Goal: Find specific page/section: Find specific page/section

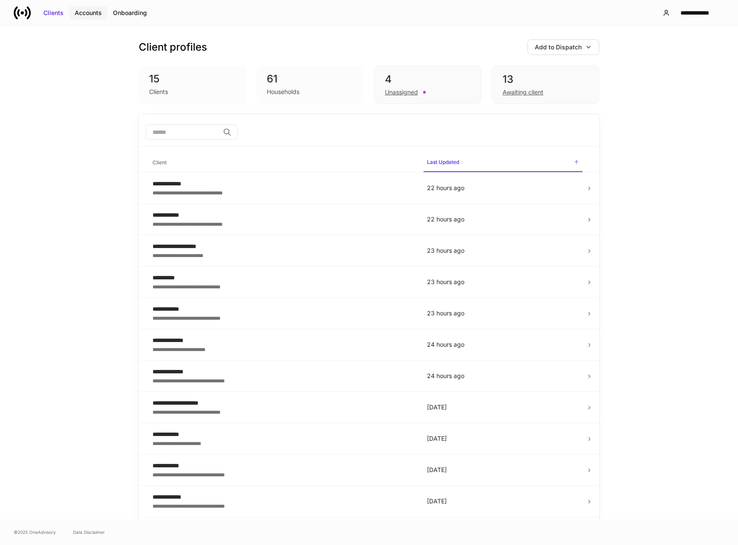
click at [84, 12] on div "Accounts" at bounding box center [88, 13] width 27 height 9
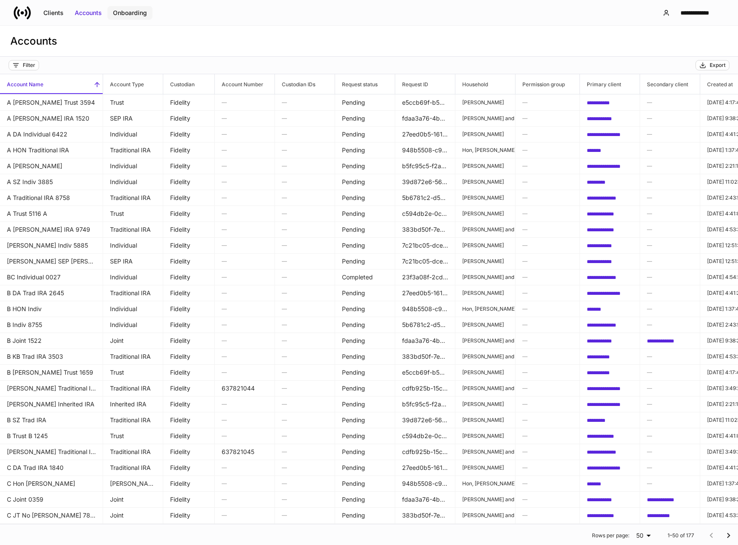
click at [137, 12] on div "Onboarding" at bounding box center [130, 13] width 34 height 9
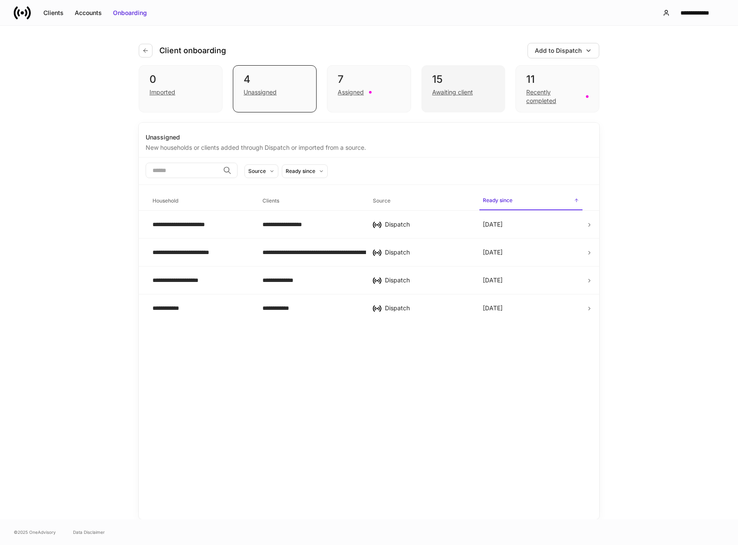
click at [458, 91] on div "Awaiting client" at bounding box center [452, 92] width 41 height 9
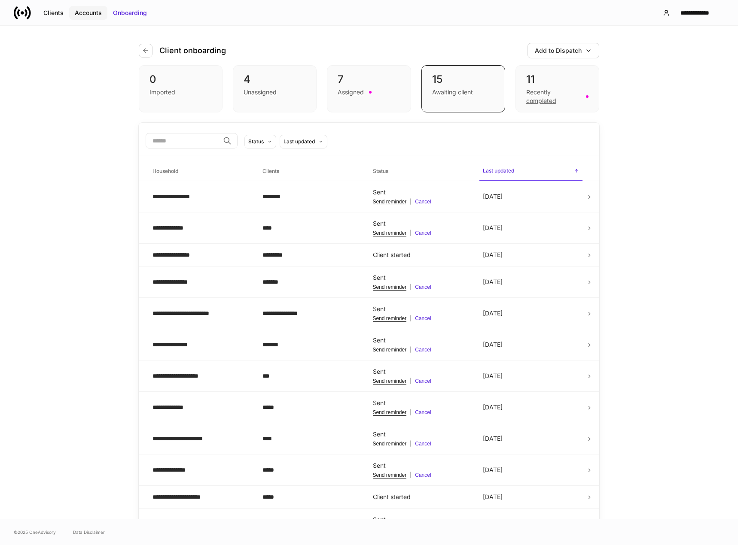
click at [92, 12] on div "Accounts" at bounding box center [88, 13] width 27 height 9
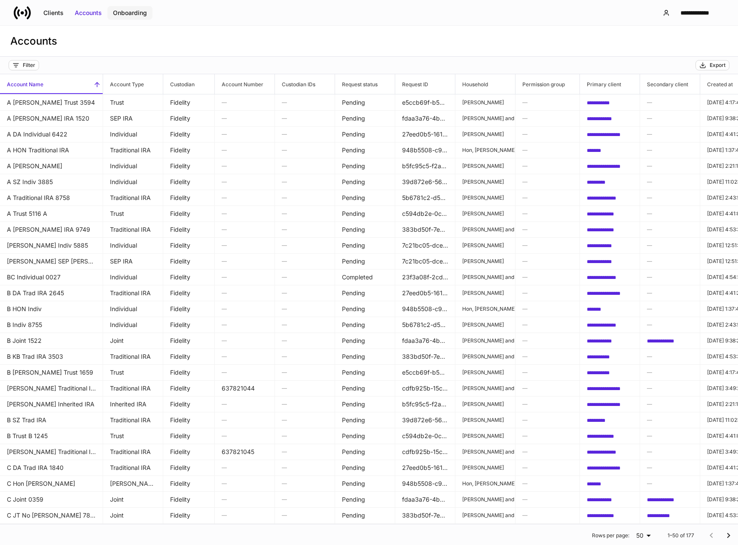
click at [128, 12] on div "Onboarding" at bounding box center [130, 13] width 34 height 9
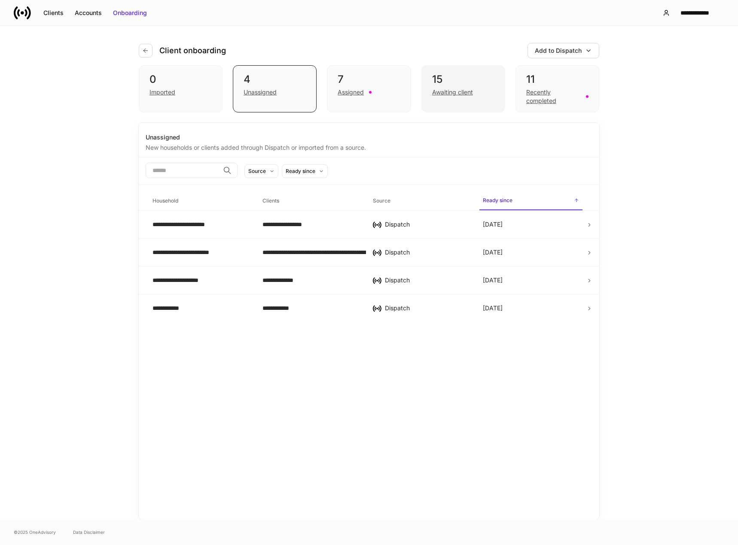
click at [450, 89] on div "Awaiting client" at bounding box center [452, 92] width 41 height 9
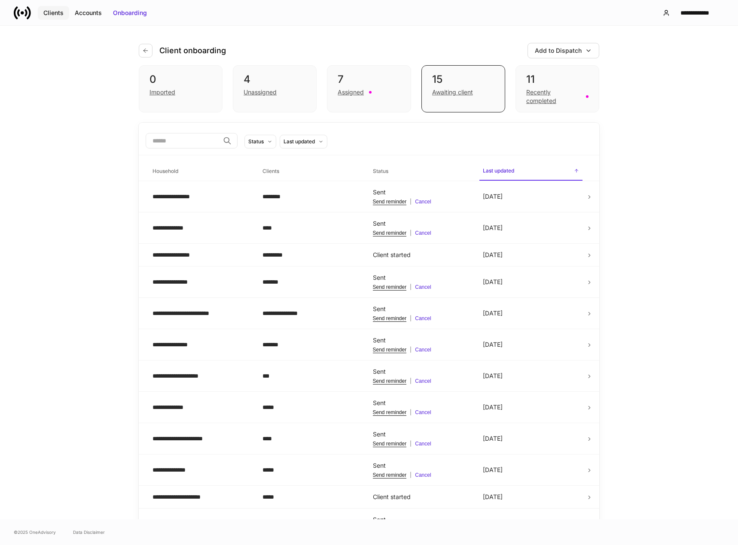
click at [58, 15] on div "Clients" at bounding box center [53, 13] width 20 height 9
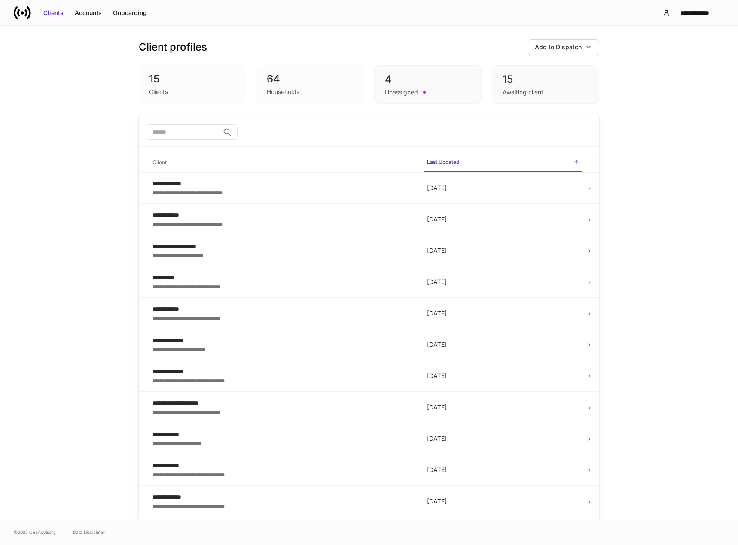
click at [158, 135] on input "search" at bounding box center [183, 132] width 74 height 15
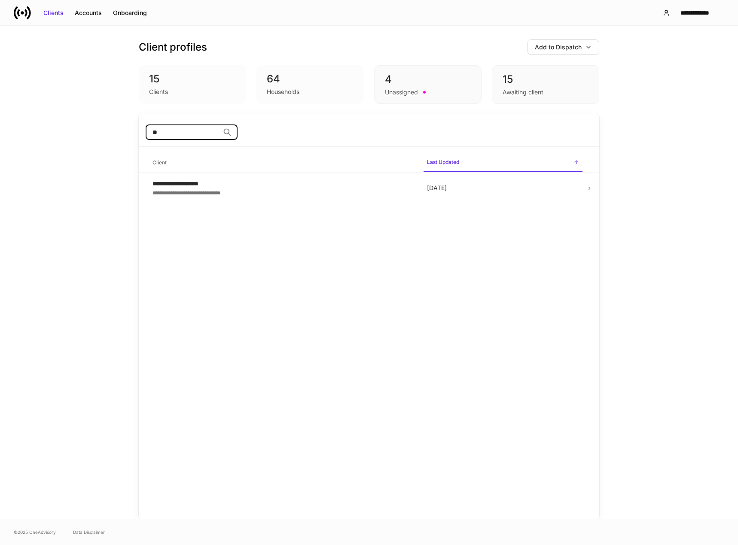
type input "*"
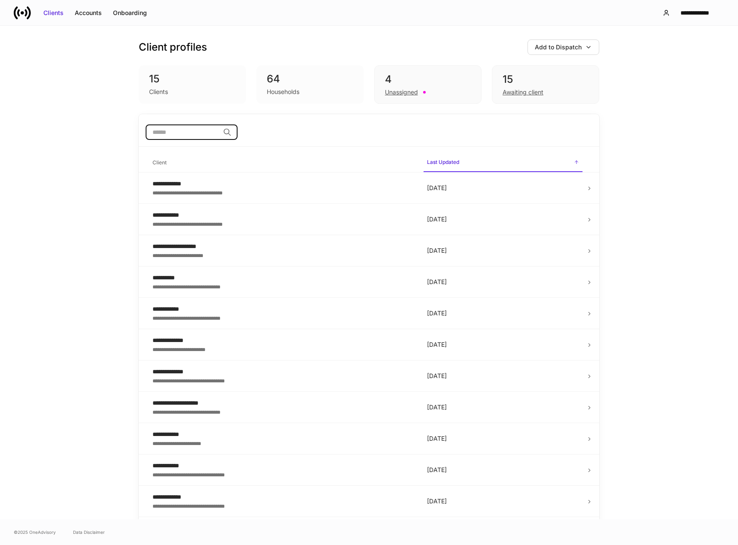
click at [286, 83] on div "64" at bounding box center [310, 79] width 87 height 14
click at [405, 94] on div "Unassigned" at bounding box center [401, 92] width 33 height 9
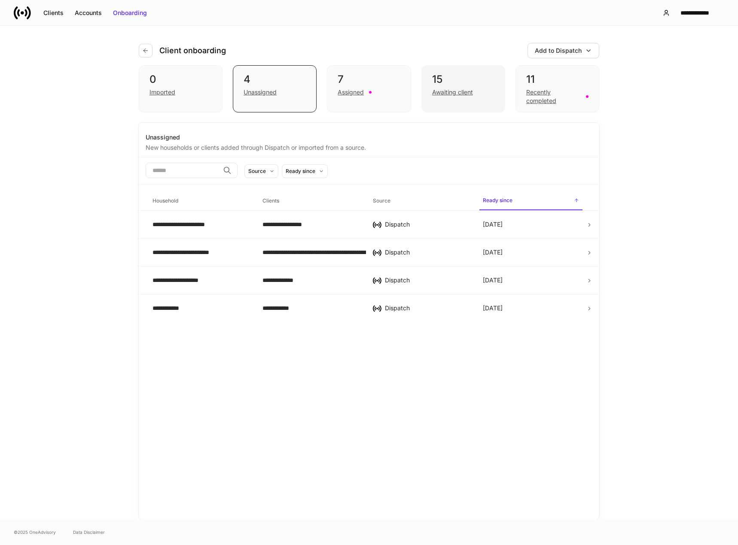
click at [451, 92] on div "Awaiting client" at bounding box center [452, 92] width 41 height 9
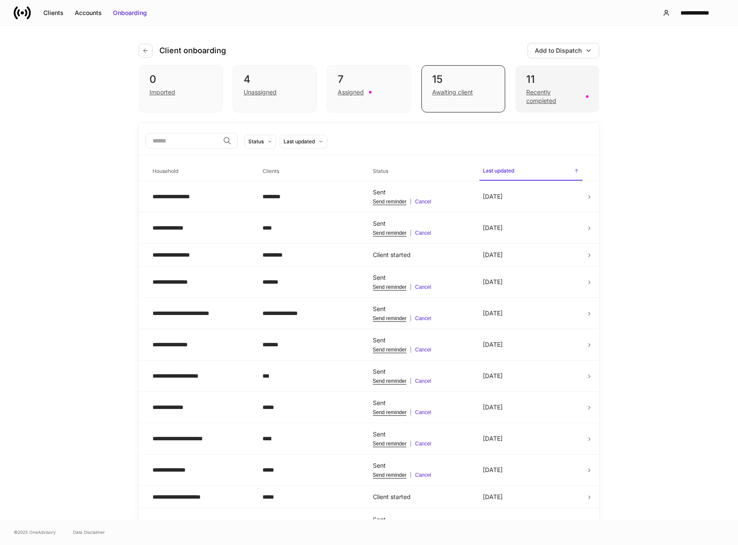
click at [542, 97] on div "Recently completed" at bounding box center [553, 96] width 55 height 17
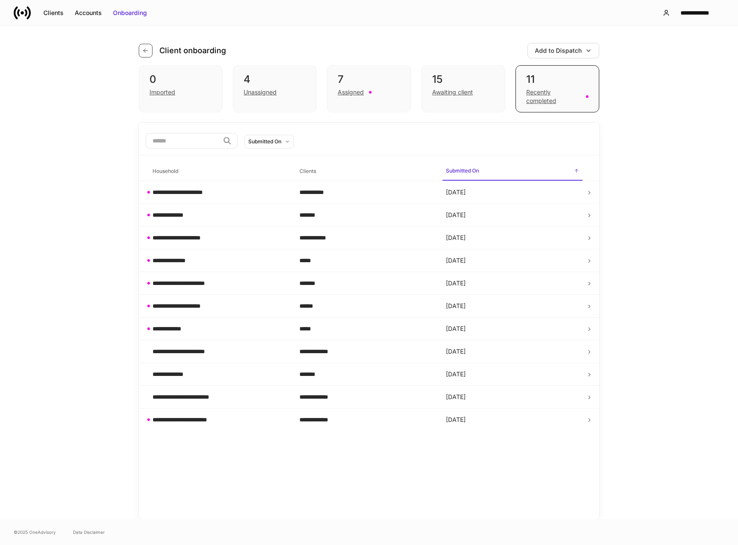
click at [147, 52] on icon "button" at bounding box center [145, 50] width 7 height 7
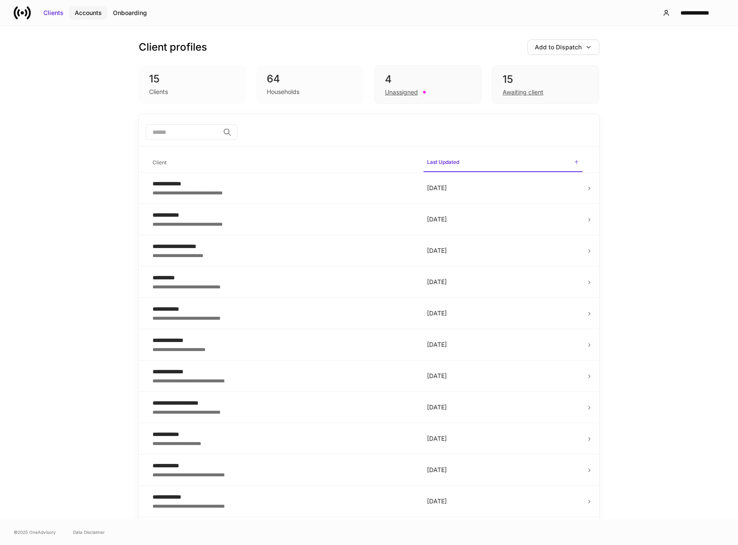
click at [89, 18] on button "Accounts" at bounding box center [88, 13] width 38 height 14
